Goal: Information Seeking & Learning: Learn about a topic

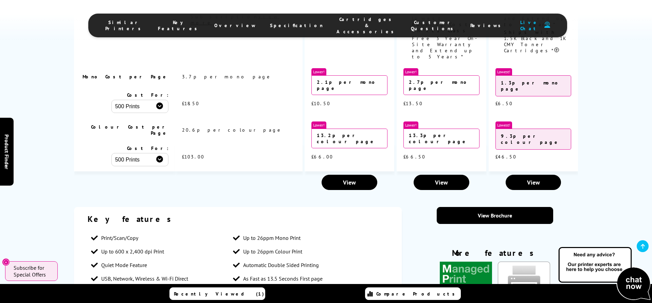
scroll to position [1040, 0]
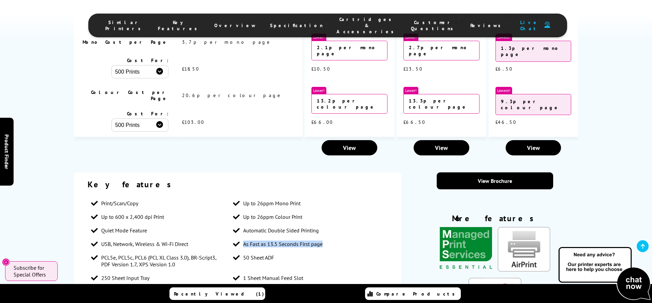
drag, startPoint x: 328, startPoint y: 163, endPoint x: 238, endPoint y: 161, distance: 90.1
click at [238, 238] on li "As Fast as 13.5 Seconds First page" at bounding box center [301, 245] width 142 height 14
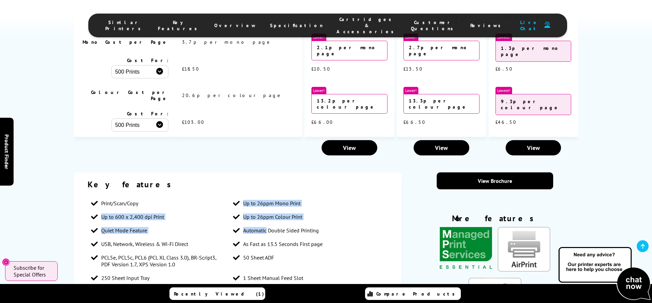
drag, startPoint x: 244, startPoint y: 121, endPoint x: 267, endPoint y: 143, distance: 31.3
click at [267, 197] on ul "Print/Scan/Copy Up to 26ppm Mono Print Up to 600 x 2,400 dpi Print Up to 26ppm …" at bounding box center [238, 255] width 301 height 116
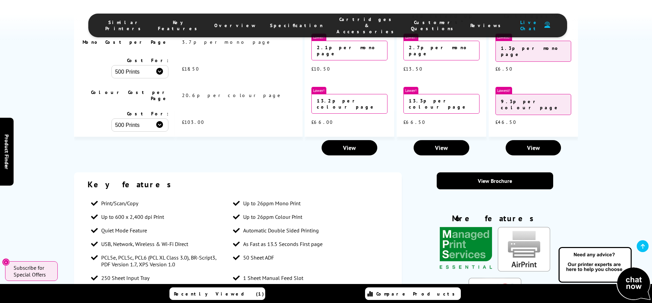
click at [293, 238] on li "As Fast as 13.5 Seconds First page" at bounding box center [301, 245] width 142 height 14
drag, startPoint x: 243, startPoint y: 163, endPoint x: 319, endPoint y: 162, distance: 76.5
click at [319, 238] on li "As Fast as 13.5 Seconds First page" at bounding box center [301, 245] width 142 height 14
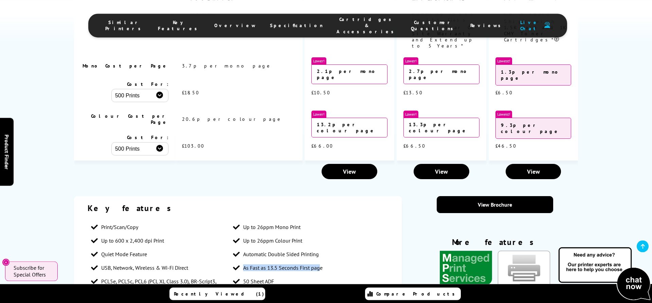
scroll to position [1005, 0]
